Goal: Navigation & Orientation: Understand site structure

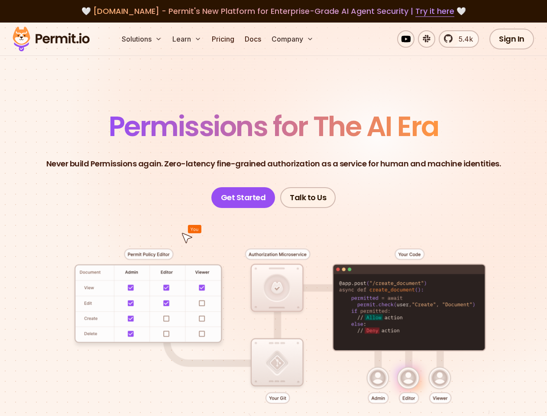
click at [143, 39] on button "Solutions" at bounding box center [141, 38] width 47 height 17
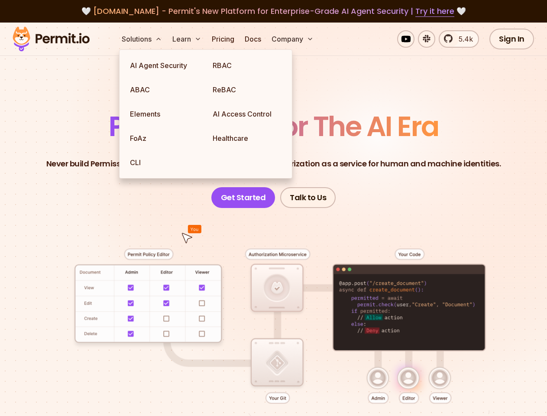
click at [188, 39] on button "Learn" at bounding box center [187, 38] width 36 height 17
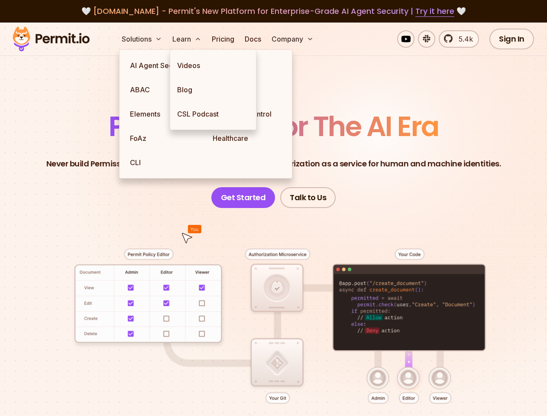
click at [293, 39] on button "Company" at bounding box center [292, 38] width 49 height 17
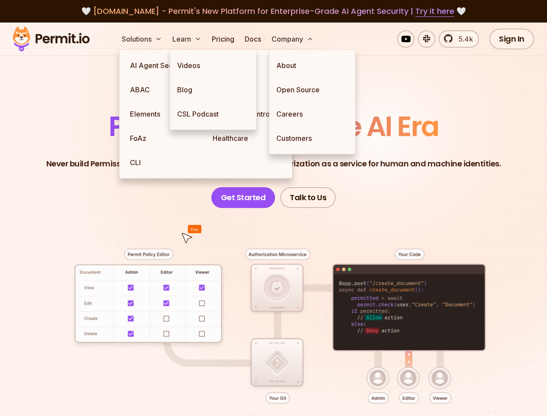
click at [273, 298] on div at bounding box center [274, 340] width 506 height 265
